Goal: Task Accomplishment & Management: Manage account settings

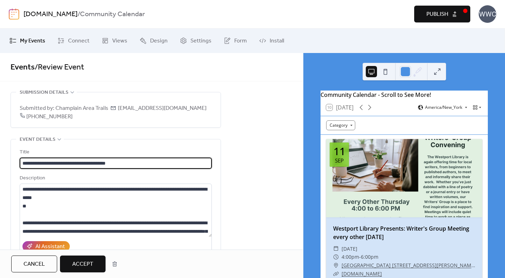
click at [90, 258] on button "Accept" at bounding box center [83, 263] width 46 height 17
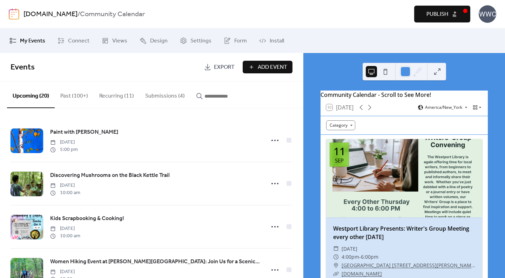
click at [436, 11] on span "Publish" at bounding box center [437, 14] width 22 height 8
click at [161, 96] on button "Submissions (4)" at bounding box center [165, 94] width 51 height 26
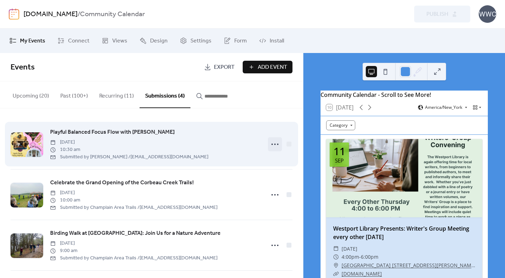
click at [272, 145] on icon at bounding box center [274, 143] width 11 height 11
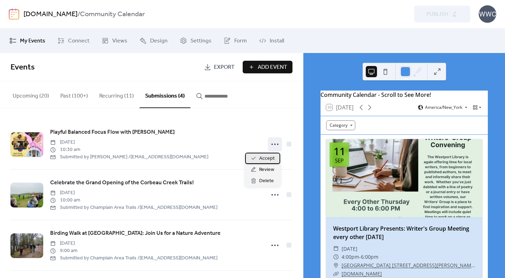
click at [268, 160] on span "Accept" at bounding box center [266, 158] width 15 height 8
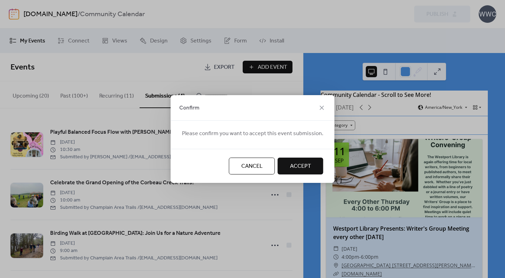
click at [308, 167] on button "Accept" at bounding box center [301, 165] width 46 height 17
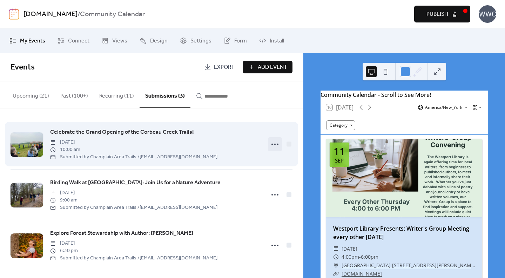
click at [273, 146] on icon at bounding box center [274, 143] width 11 height 11
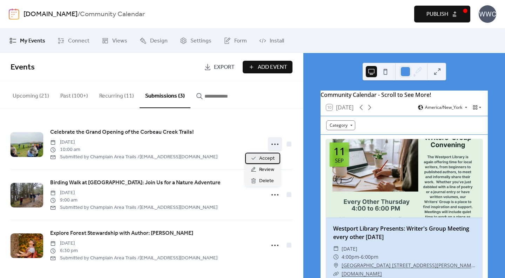
click at [264, 160] on span "Accept" at bounding box center [266, 158] width 15 height 8
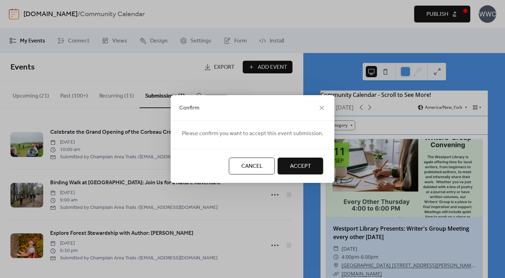
click at [302, 164] on span "Accept" at bounding box center [300, 166] width 21 height 8
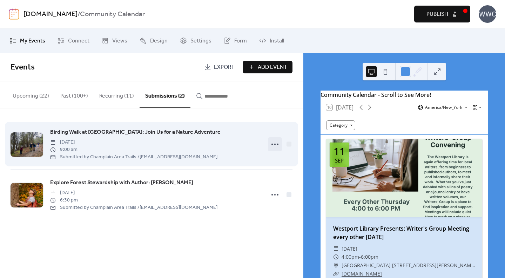
click at [273, 142] on icon at bounding box center [274, 143] width 11 height 11
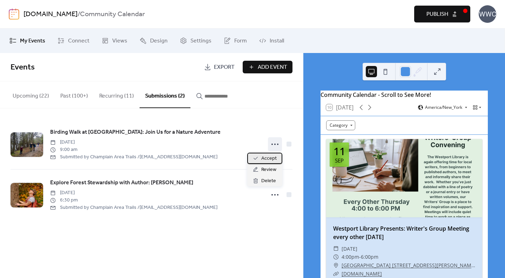
click at [267, 159] on span "Accept" at bounding box center [268, 158] width 15 height 8
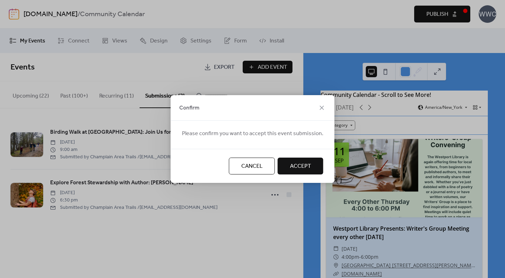
click at [307, 169] on span "Accept" at bounding box center [300, 166] width 21 height 8
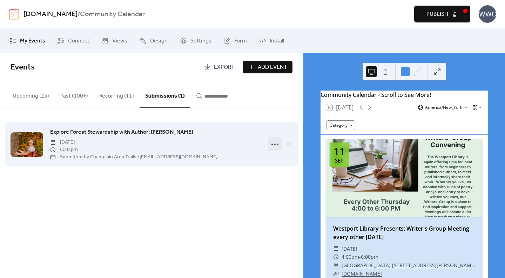
click at [272, 144] on circle at bounding box center [271, 143] width 1 height 1
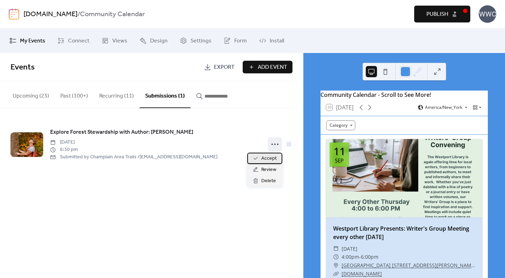
click at [273, 159] on span "Accept" at bounding box center [268, 158] width 15 height 8
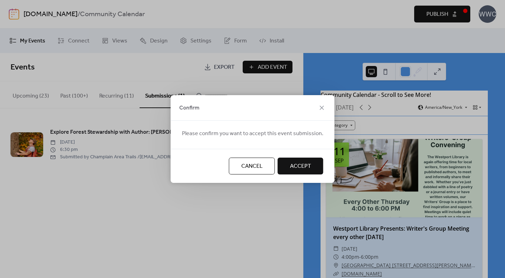
click at [300, 165] on span "Accept" at bounding box center [300, 166] width 21 height 8
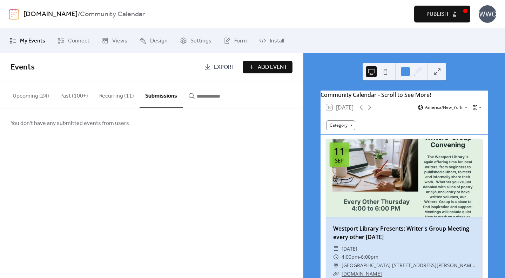
click at [457, 18] on button "Publish" at bounding box center [442, 14] width 56 height 17
click at [21, 93] on button "Upcoming (24)" at bounding box center [31, 94] width 48 height 26
